Goal: Find specific page/section: Find specific page/section

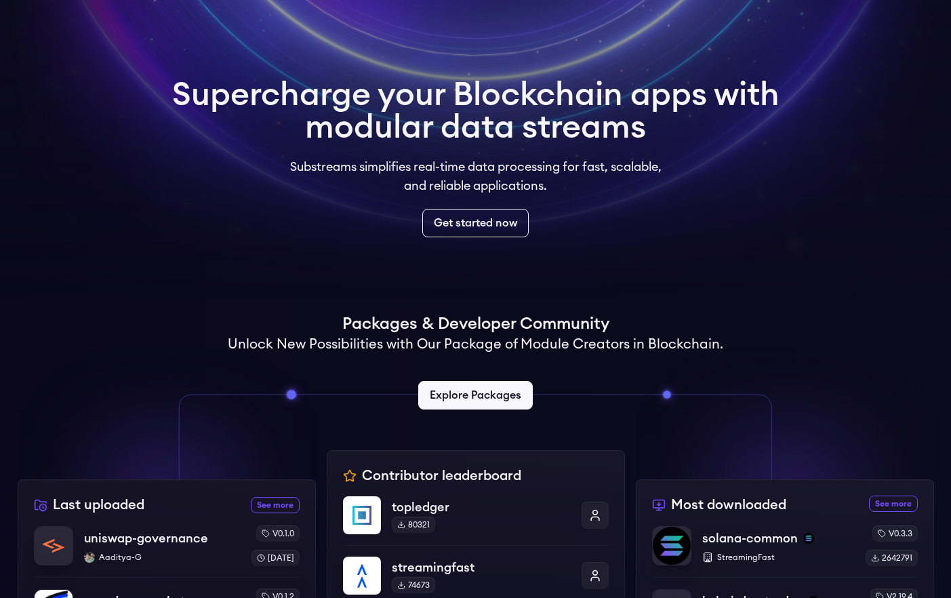
scroll to position [408, 0]
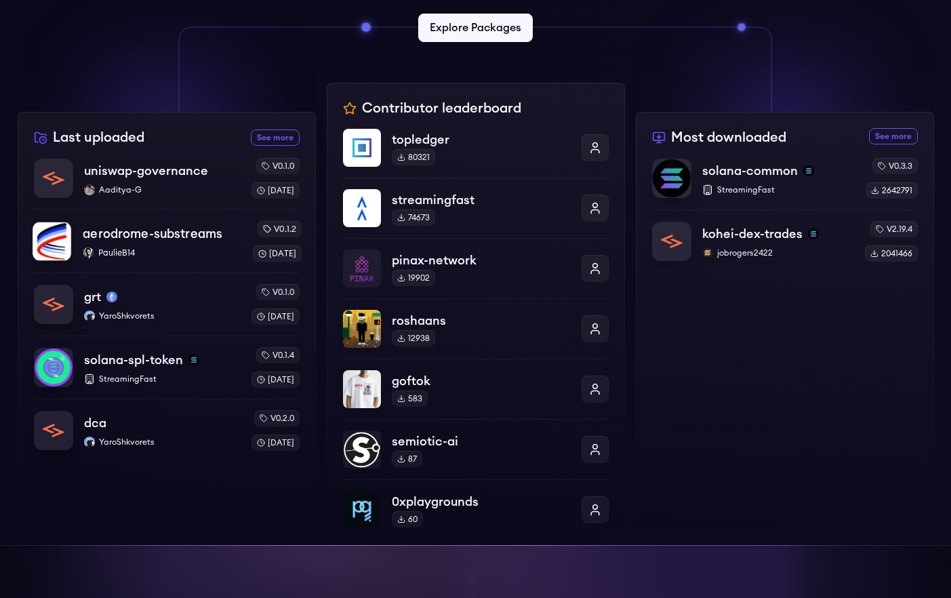
click at [145, 238] on p "aerodrome-substreams" at bounding box center [153, 233] width 140 height 19
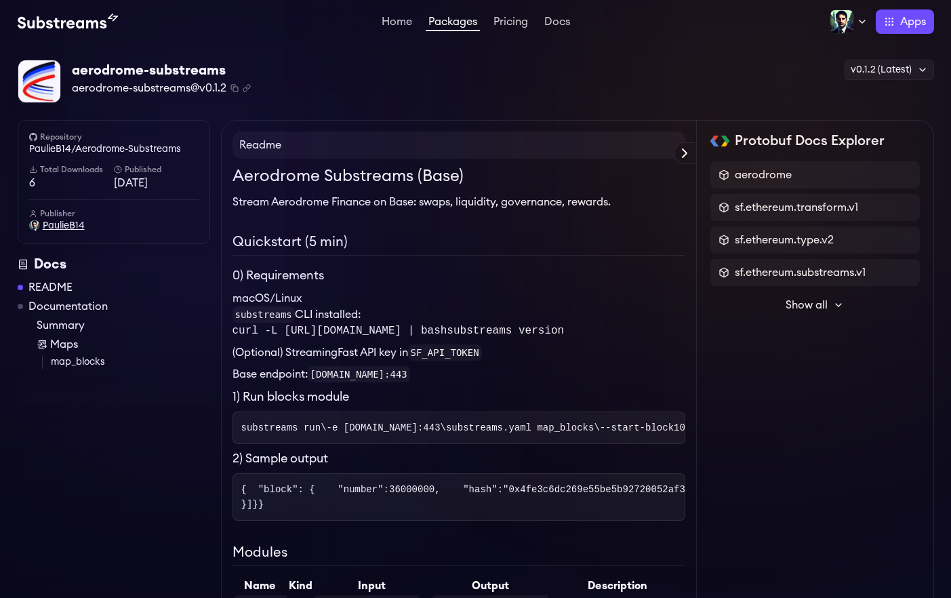
click at [55, 224] on span "PaulieB14" at bounding box center [64, 226] width 42 height 14
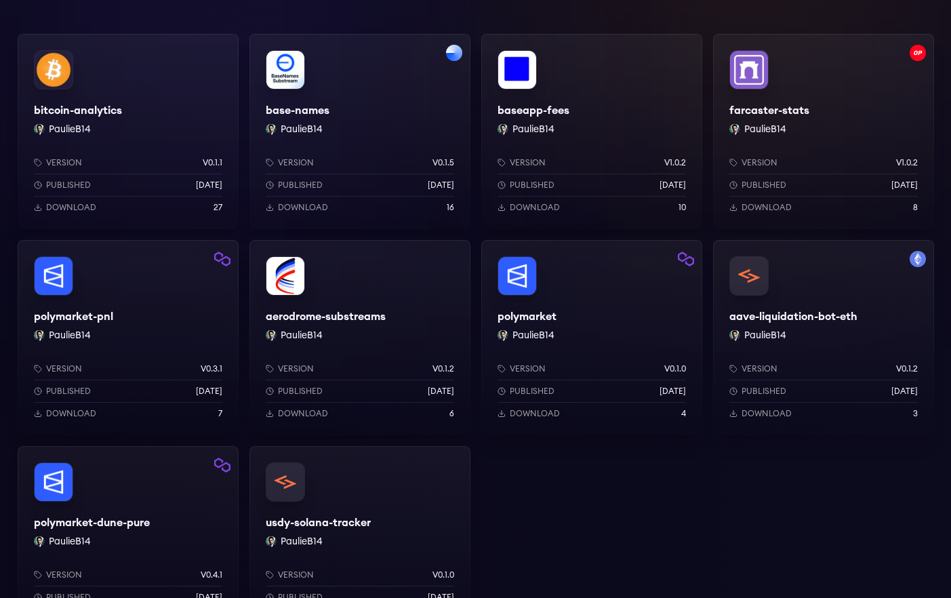
scroll to position [43, 0]
